Goal: Navigation & Orientation: Find specific page/section

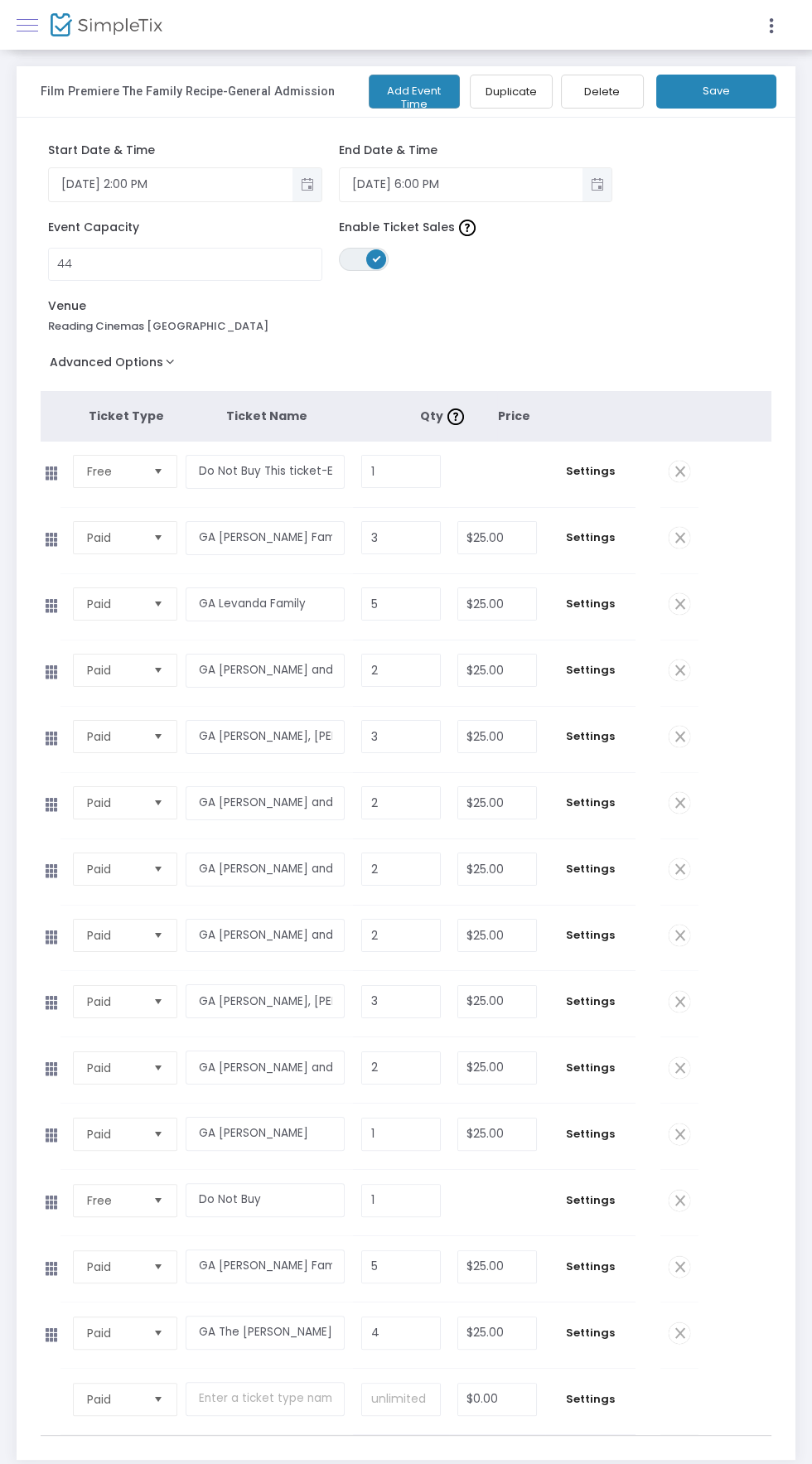
click at [30, 26] on span at bounding box center [28, 25] width 22 height 1
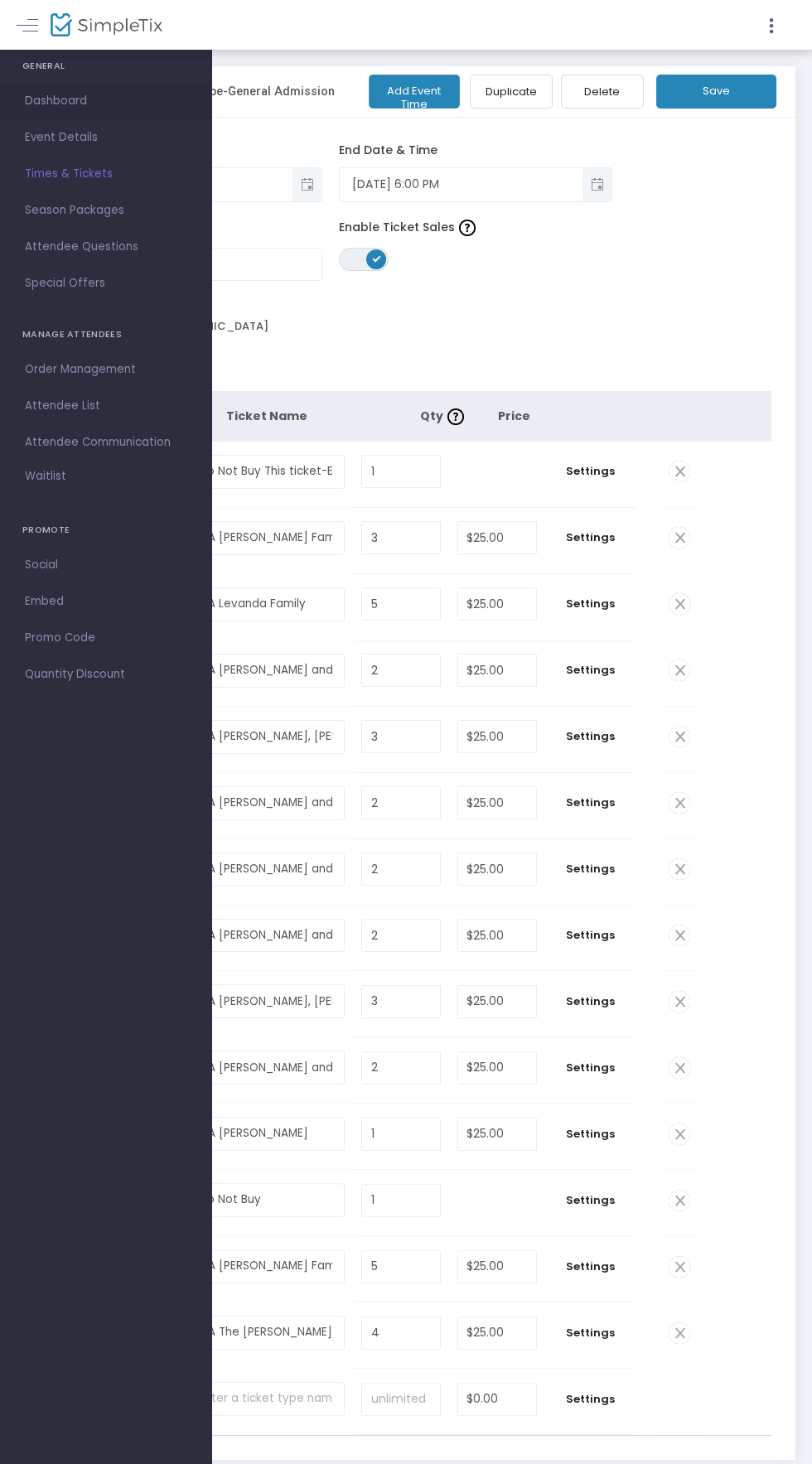
click at [45, 101] on span "Dashboard" at bounding box center [105, 101] width 161 height 22
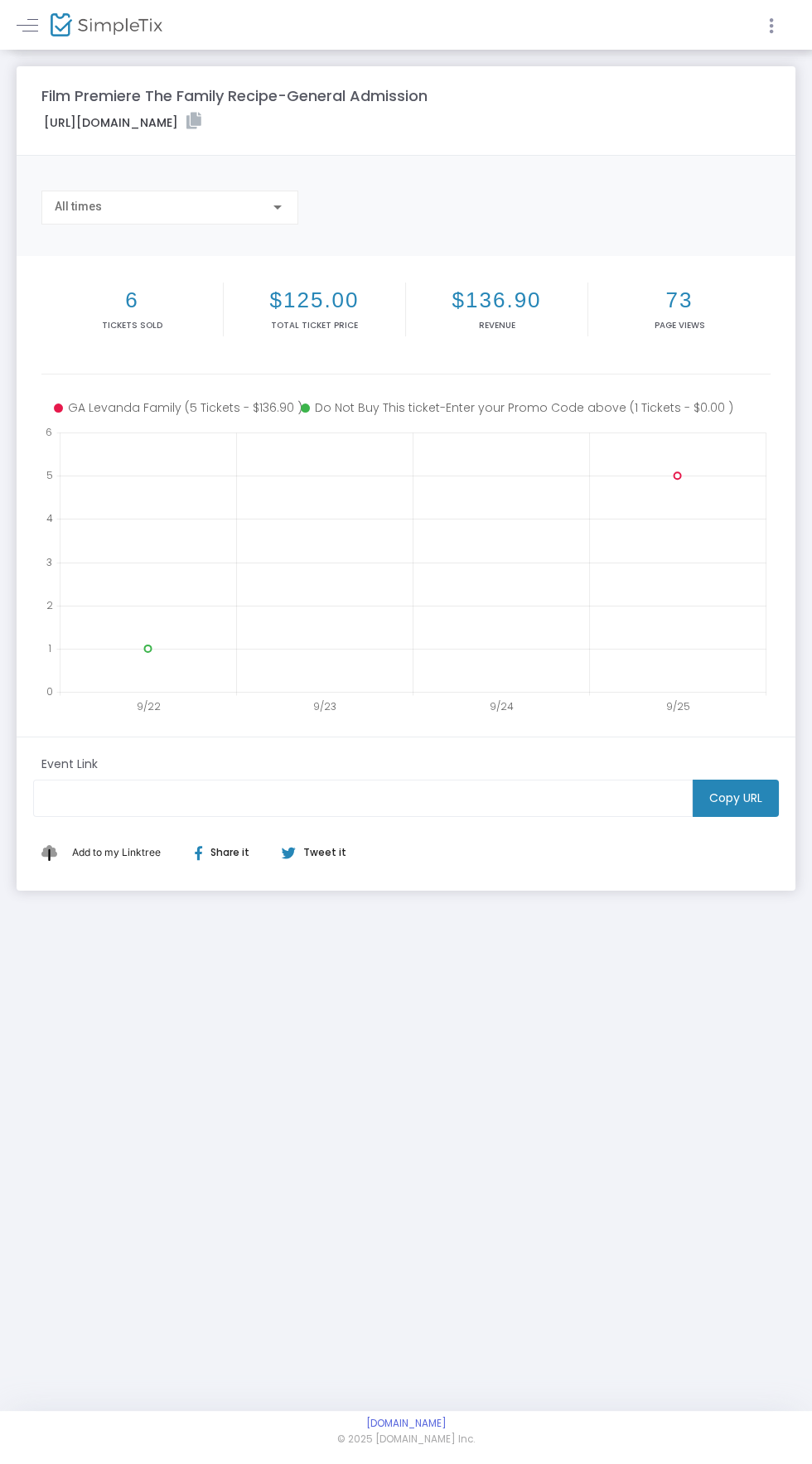
click at [771, 29] on icon at bounding box center [771, 26] width 15 height 21
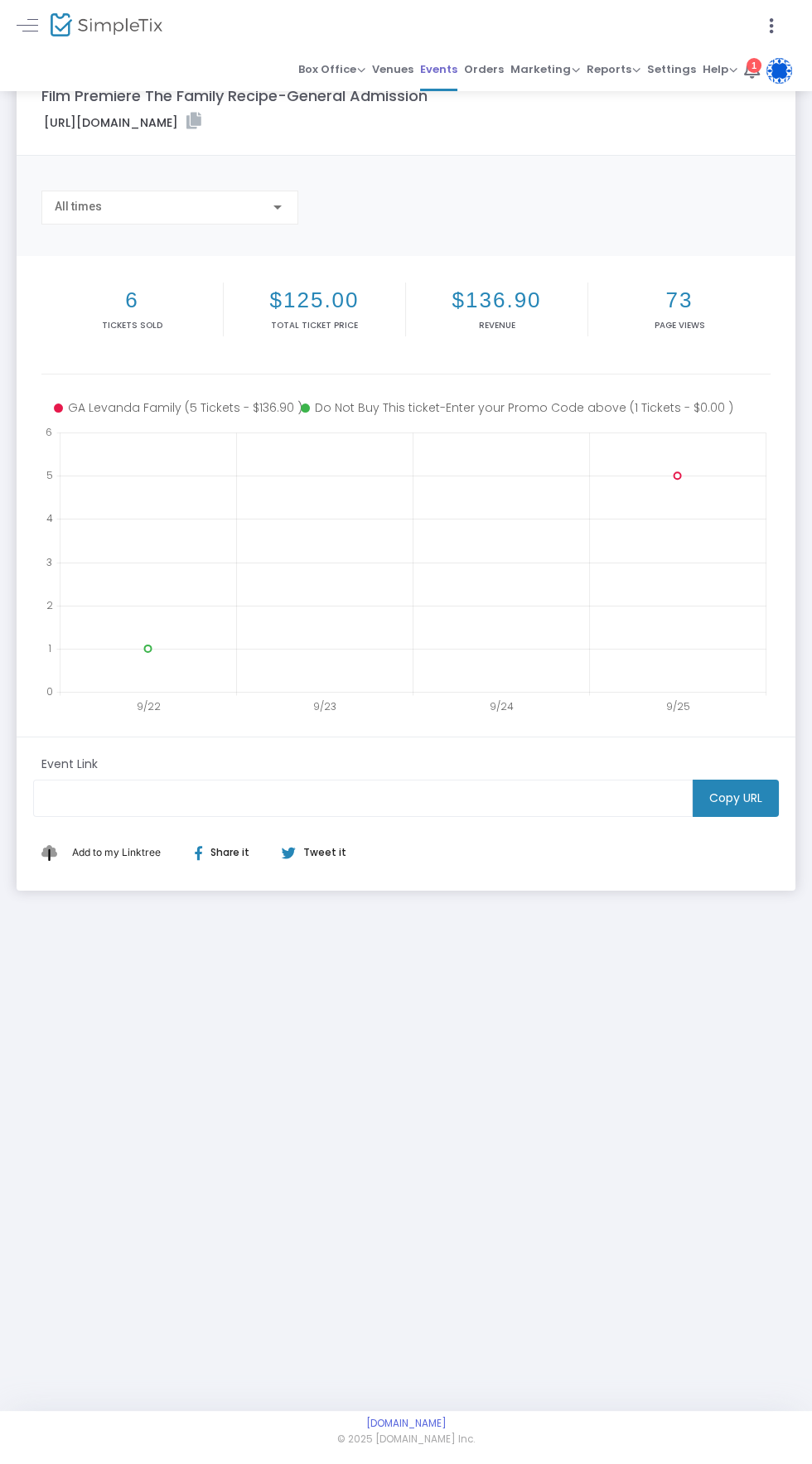
click at [442, 70] on span "Events" at bounding box center [439, 69] width 37 height 24
